Goal: Task Accomplishment & Management: Use online tool/utility

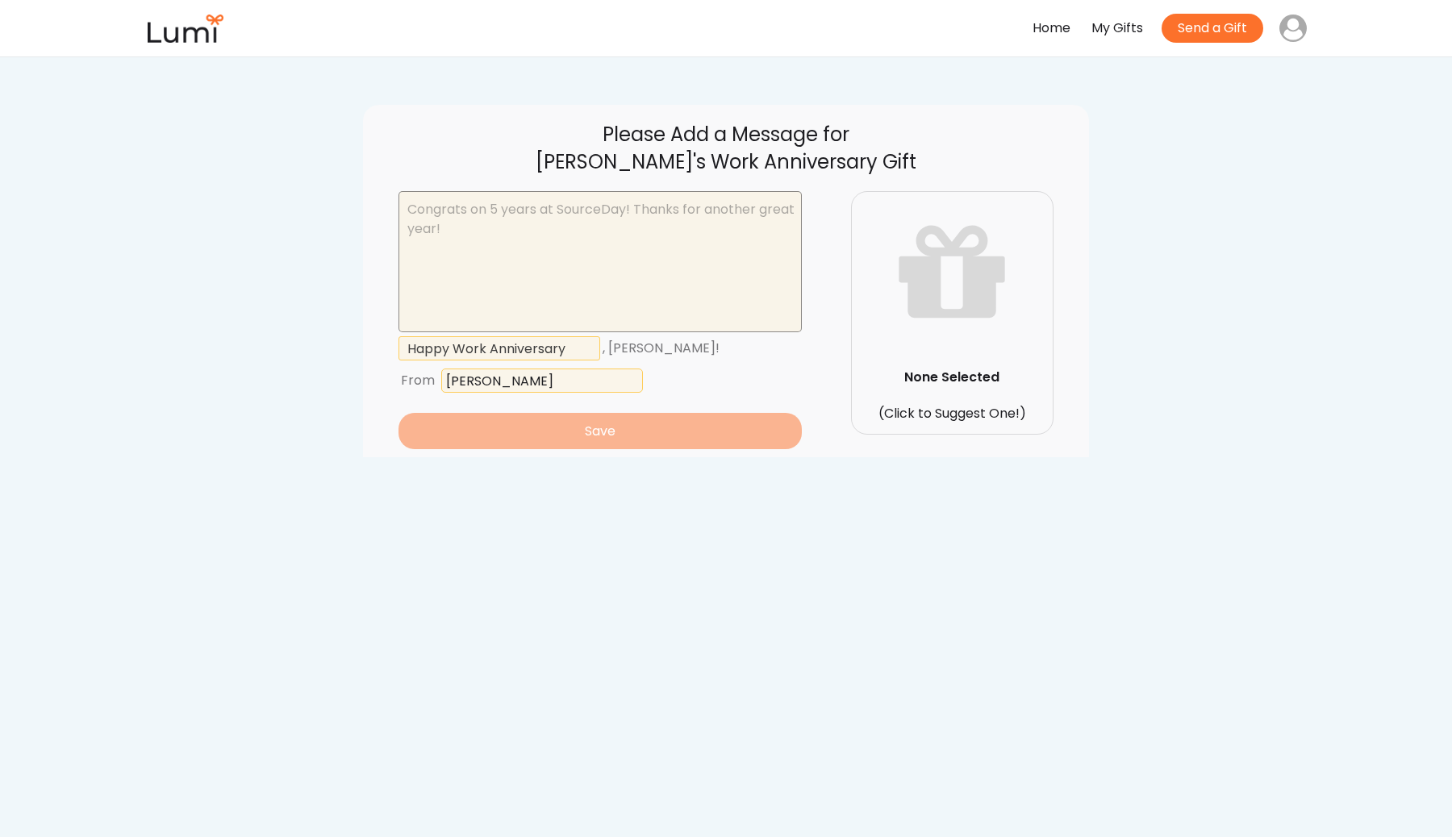
click at [618, 249] on textarea at bounding box center [599, 261] width 403 height 141
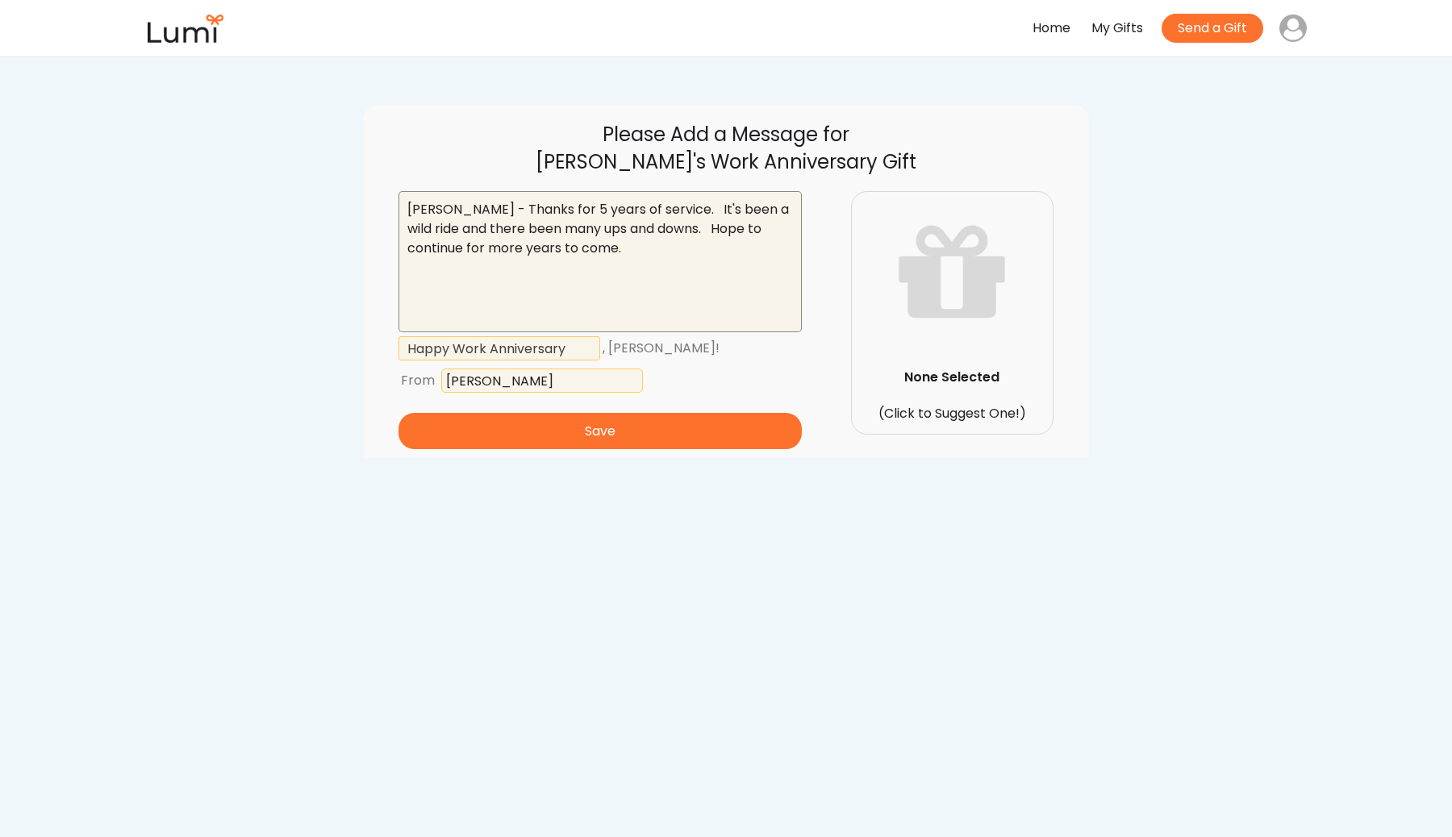
type textarea "[PERSON_NAME] - Thanks for 5 years of service. It's been a wild ride and there …"
click at [936, 396] on div "None Selected" at bounding box center [952, 377] width 202 height 48
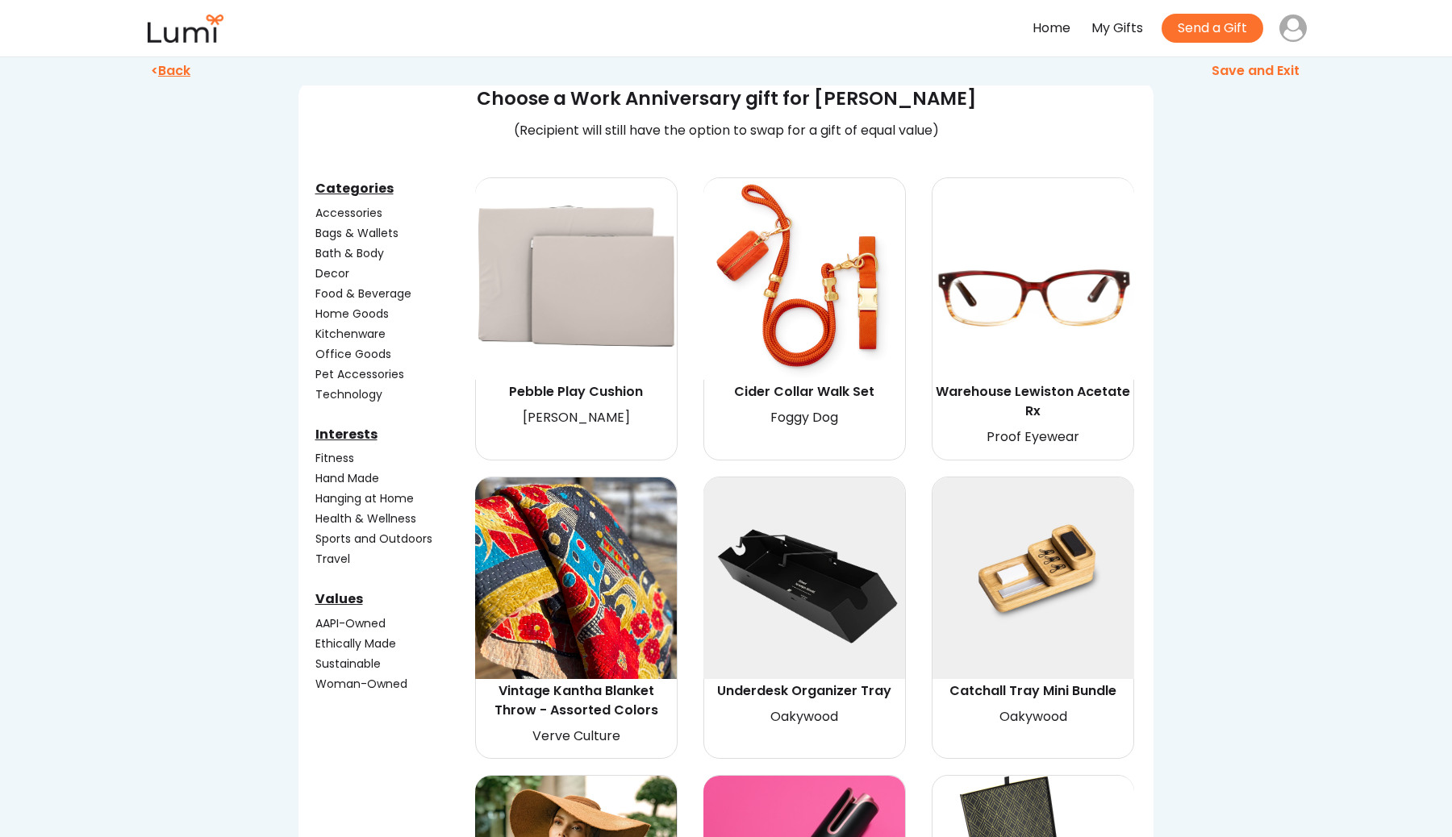
click at [170, 62] on u "Back" at bounding box center [174, 70] width 32 height 19
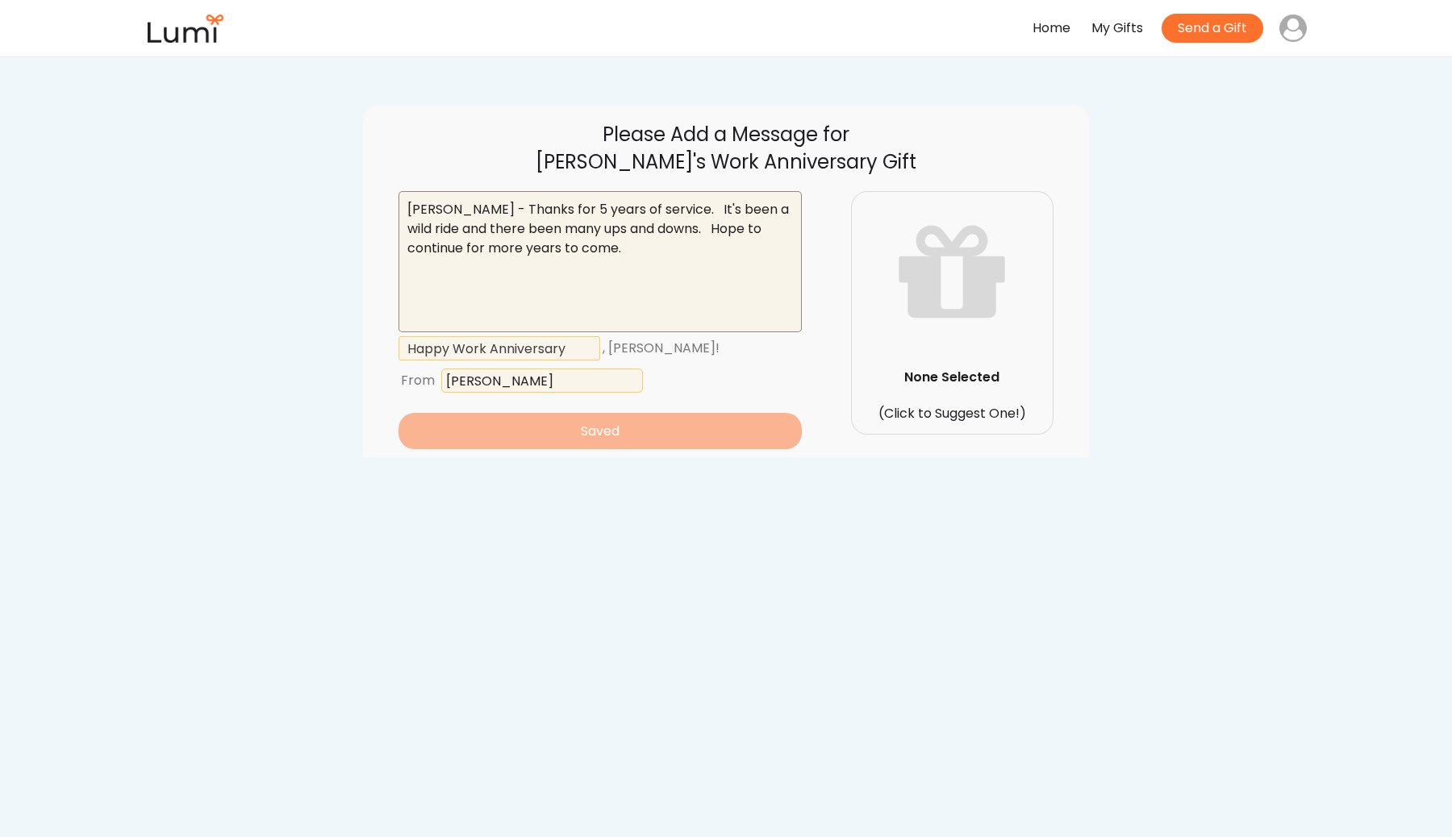
click at [600, 283] on textarea "[PERSON_NAME] - Thanks for 5 years of service. It's been a wild ride and there …" at bounding box center [599, 261] width 403 height 141
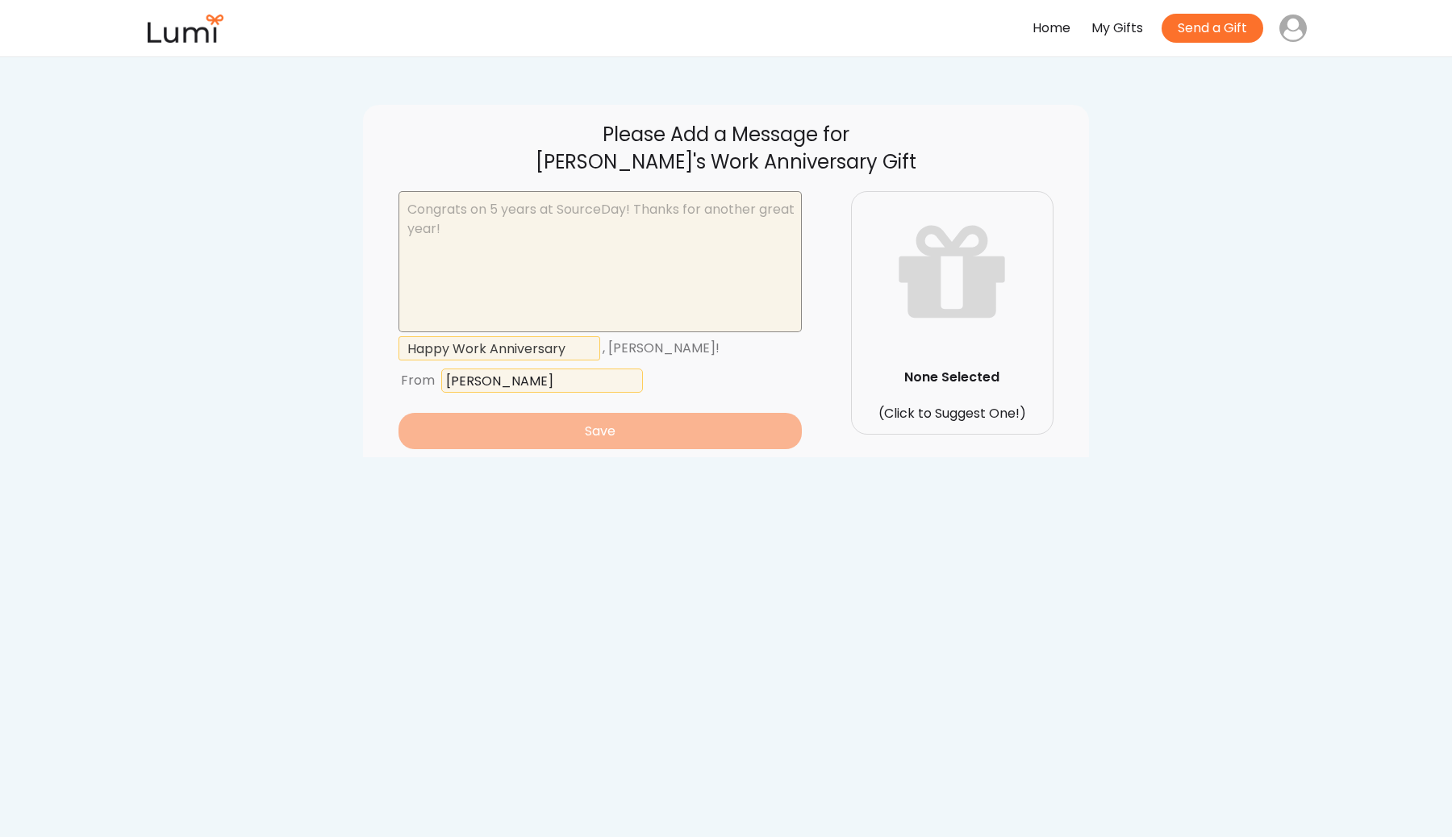
click at [619, 436] on button "Save" at bounding box center [599, 431] width 403 height 36
click at [498, 231] on textarea at bounding box center [599, 261] width 403 height 141
click at [558, 248] on textarea at bounding box center [599, 261] width 403 height 141
click at [545, 269] on textarea at bounding box center [599, 261] width 403 height 141
click at [582, 236] on textarea at bounding box center [599, 261] width 403 height 141
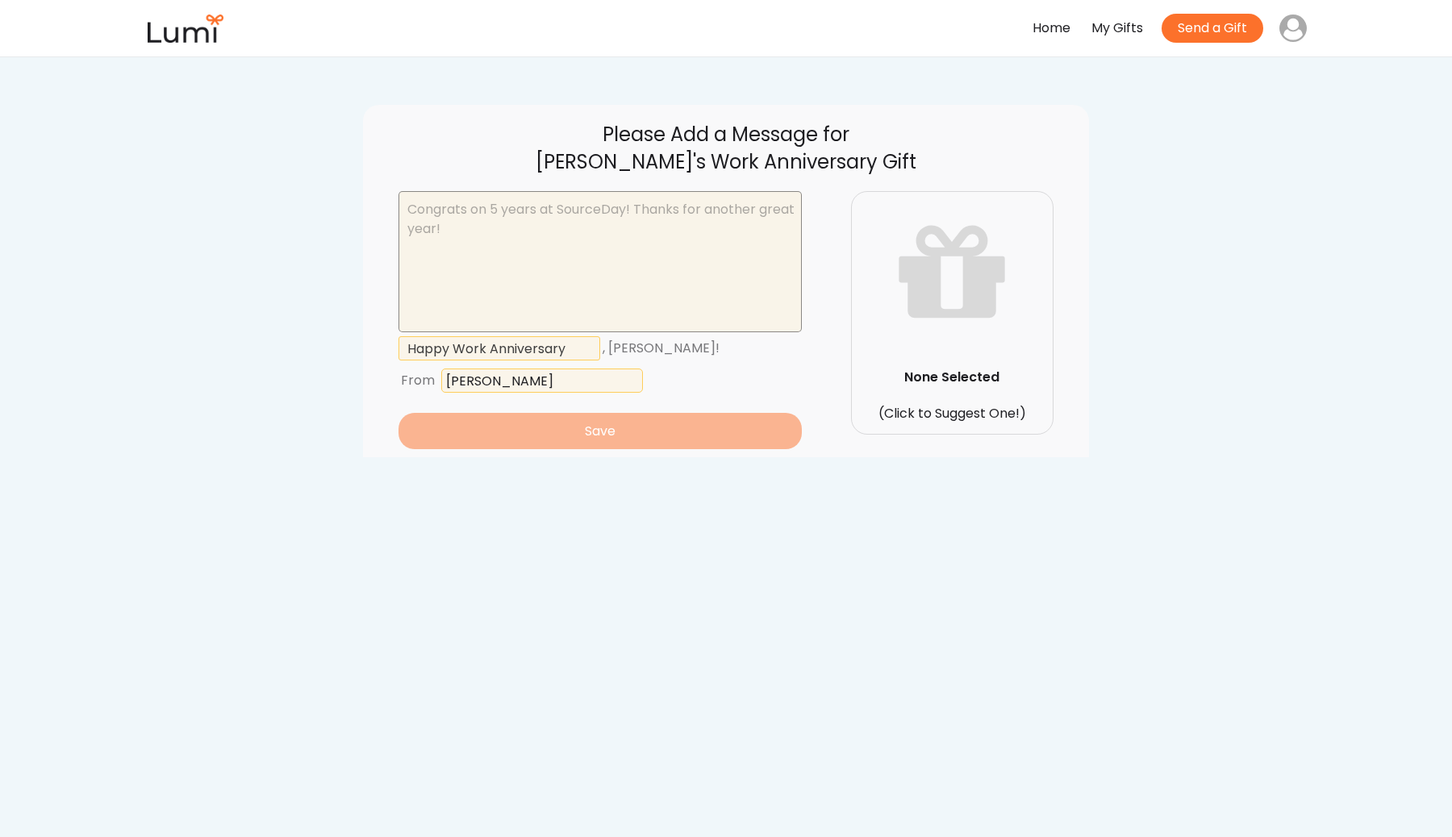
drag, startPoint x: 559, startPoint y: 214, endPoint x: 603, endPoint y: 359, distance: 151.6
click at [559, 214] on textarea at bounding box center [599, 261] width 403 height 141
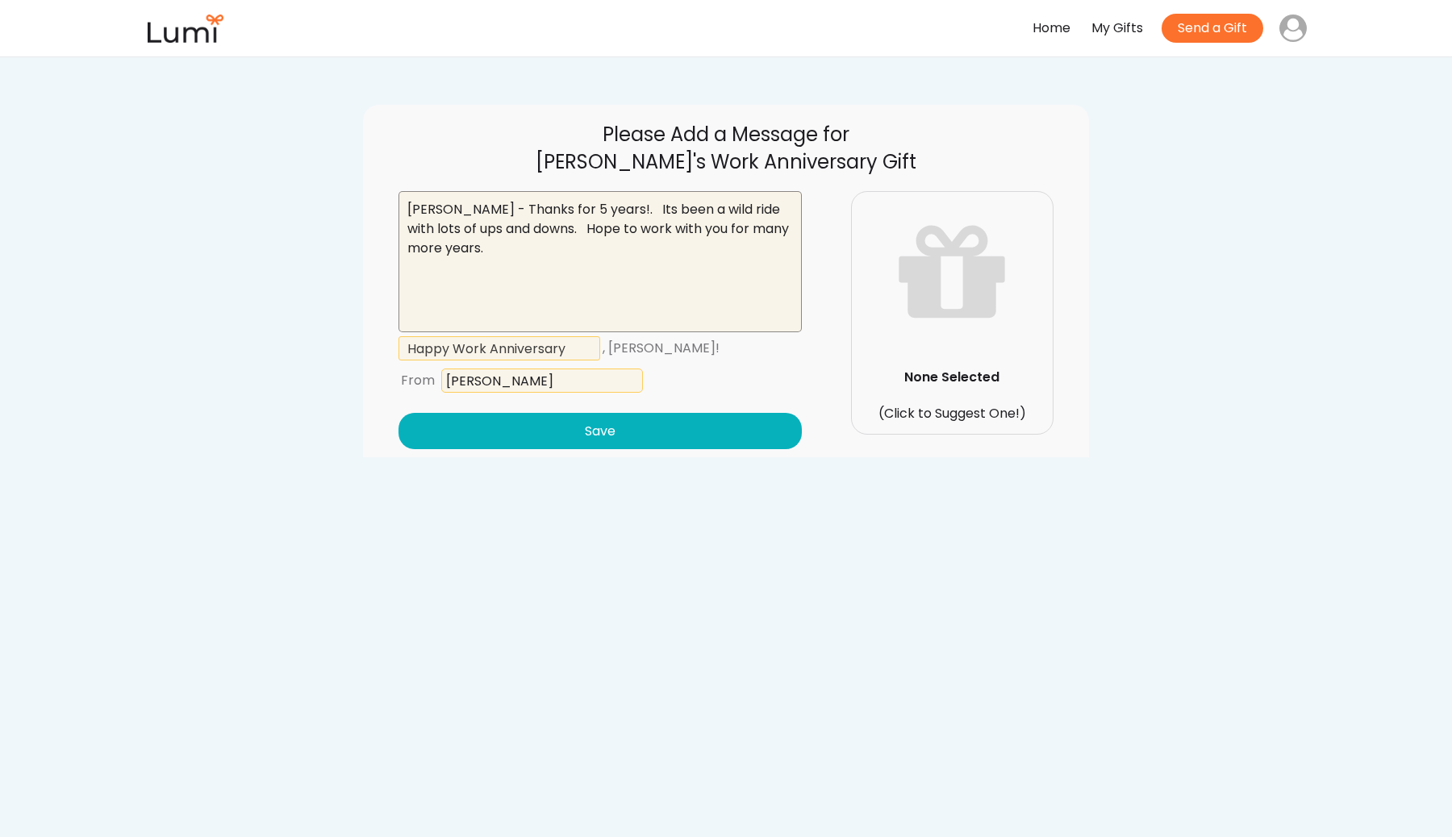
type textarea "Mark - Thanks for 5 years!. Its been a wild ride with lots of ups and downs. Ho…"
click at [628, 430] on button "Save" at bounding box center [599, 431] width 403 height 36
